Goal: Transaction & Acquisition: Purchase product/service

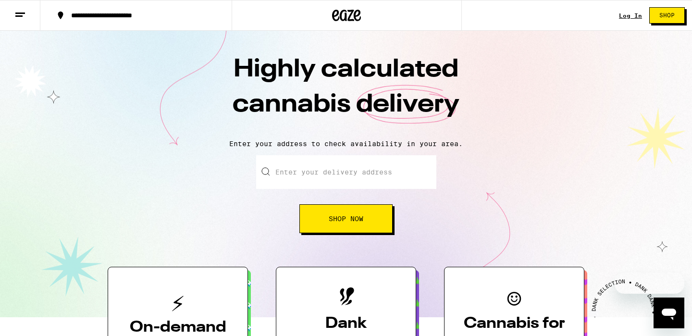
click at [334, 176] on input "Enter your delivery address" at bounding box center [346, 172] width 180 height 34
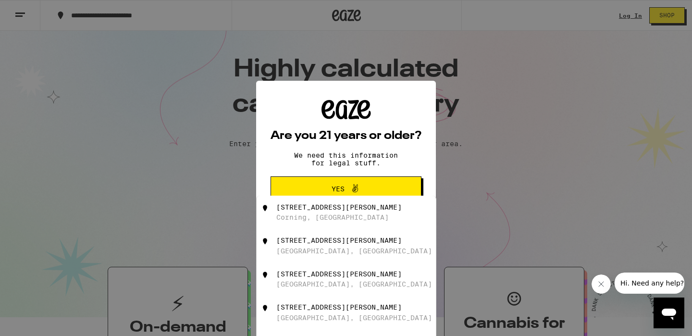
click at [334, 255] on div "[GEOGRAPHIC_DATA], [GEOGRAPHIC_DATA]" at bounding box center [354, 251] width 156 height 8
type input "[STREET_ADDRESS][PERSON_NAME]"
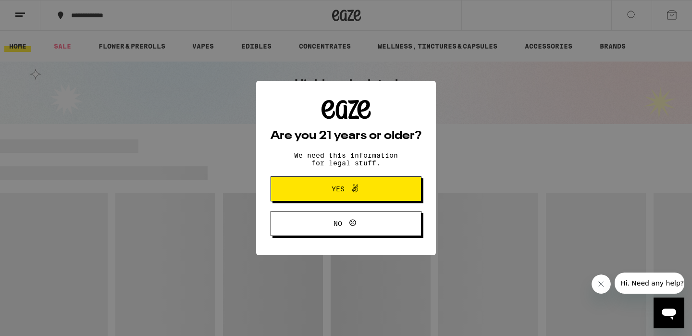
click at [364, 195] on span "Yes" at bounding box center [346, 189] width 73 height 13
